Goal: Information Seeking & Learning: Understand process/instructions

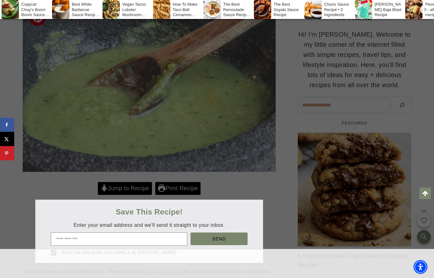
scroll to position [151, 0]
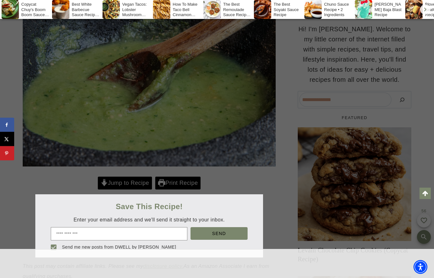
click at [137, 202] on div at bounding box center [217, 139] width 434 height 278
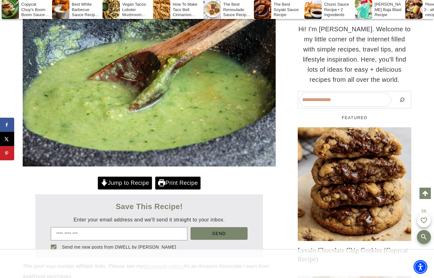
scroll to position [0, 0]
click at [123, 189] on link "Jump to Recipe" at bounding box center [125, 182] width 54 height 13
